Goal: Task Accomplishment & Management: Complete application form

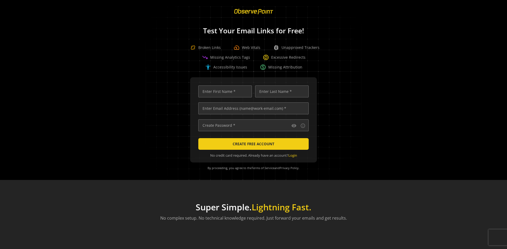
scroll to position [0, 1710]
click at [252, 108] on input "text" at bounding box center [253, 108] width 110 height 12
type input "[EMAIL_ADDRESS][DOMAIN_NAME]"
click at [224, 91] on input "text" at bounding box center [225, 91] width 54 height 12
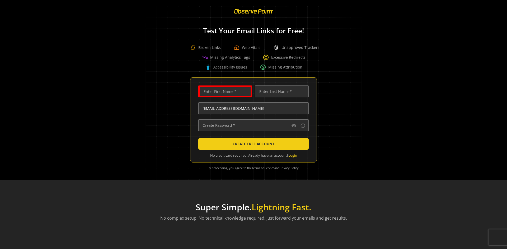
scroll to position [0, 0]
type input "Test"
click at [281, 91] on input "text" at bounding box center [282, 91] width 54 height 12
type input "Test"
click at [252, 125] on input "text" at bounding box center [253, 125] width 110 height 12
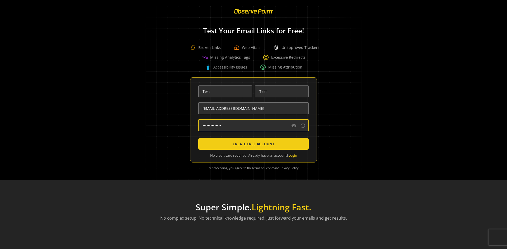
type input "••••••••••••••"
click at [252, 144] on span "CREATE FREE ACCOUNT" at bounding box center [254, 144] width 42 height 10
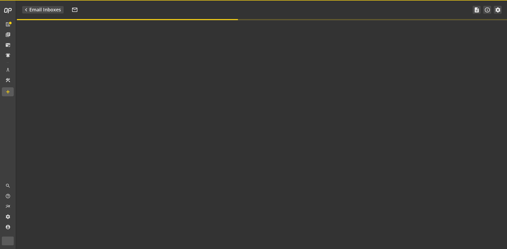
type textarea "Welcome to ObservePoint! This is your default email inbox for testing."
